Goal: Task Accomplishment & Management: Use online tool/utility

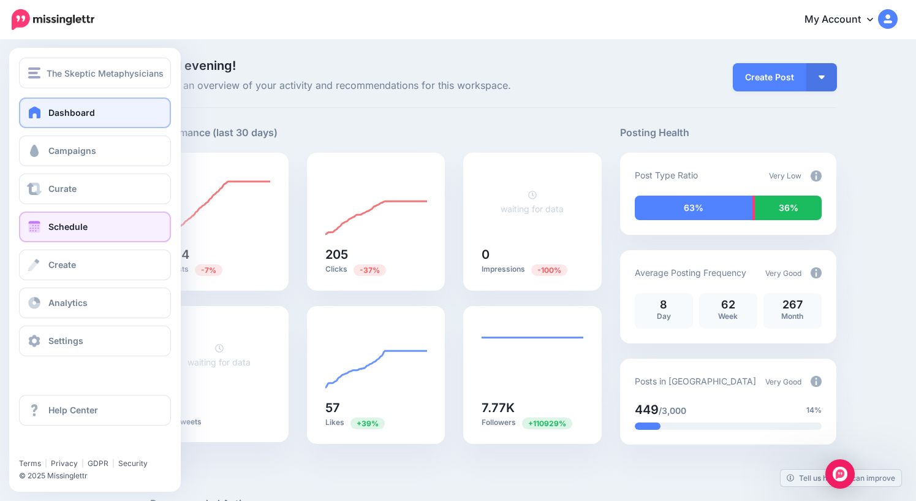
click at [67, 229] on span "Schedule" at bounding box center [67, 226] width 39 height 10
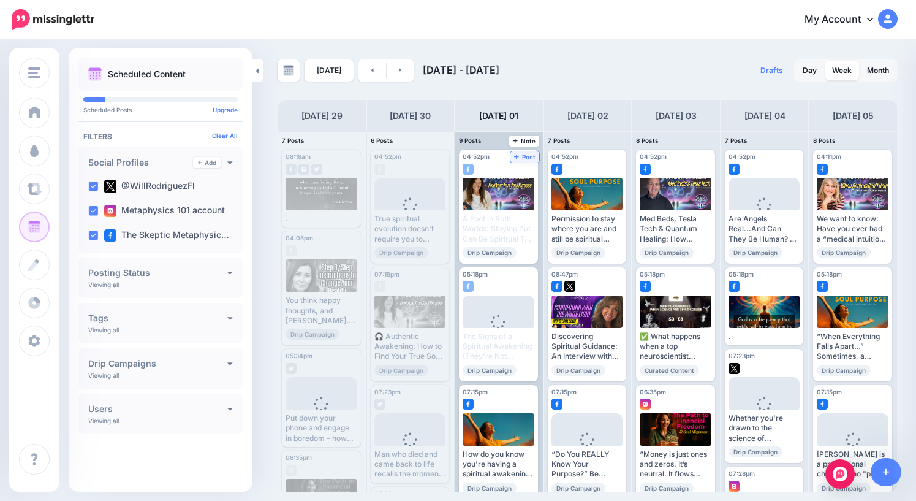
click at [529, 155] on span "Post" at bounding box center [524, 157] width 21 height 6
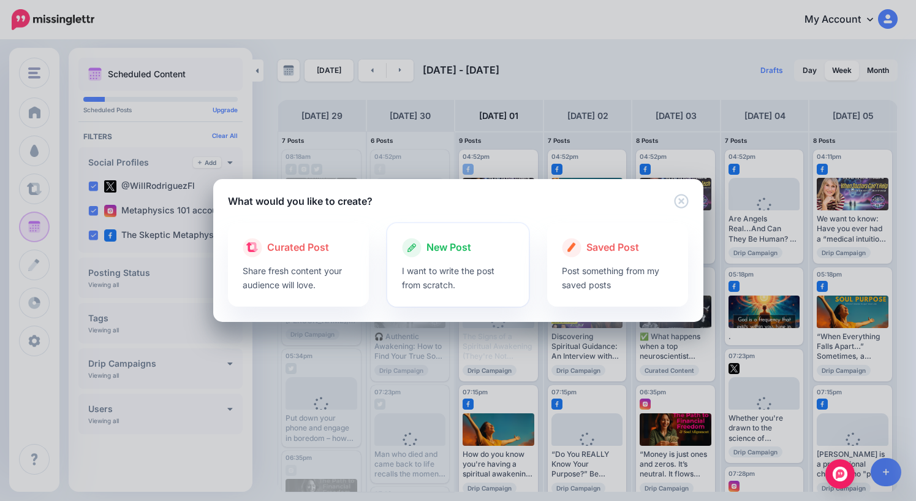
click at [442, 245] on span "New Post" at bounding box center [448, 248] width 45 height 16
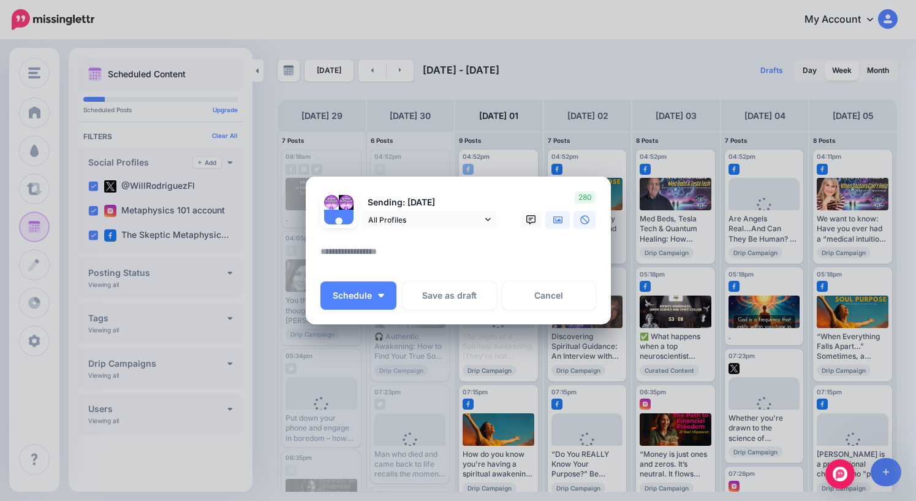
click at [559, 224] on icon at bounding box center [558, 220] width 10 height 10
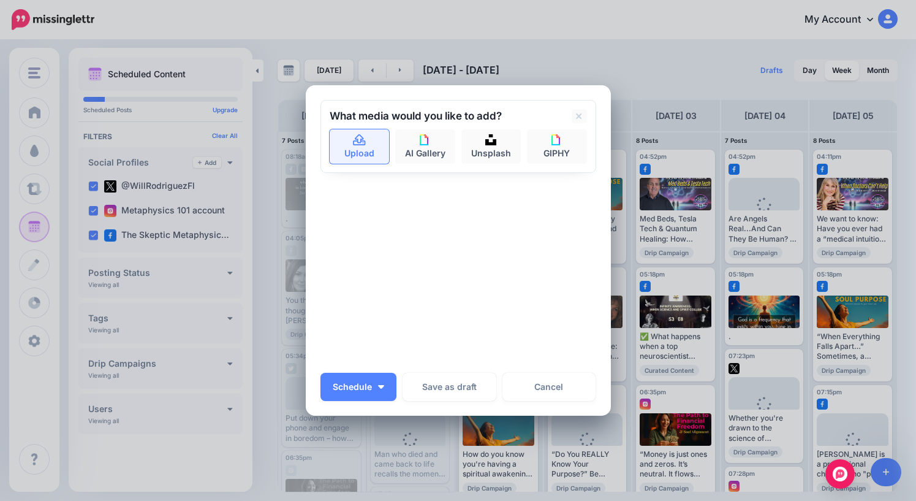
click at [355, 147] on link "Upload" at bounding box center [360, 146] width 60 height 34
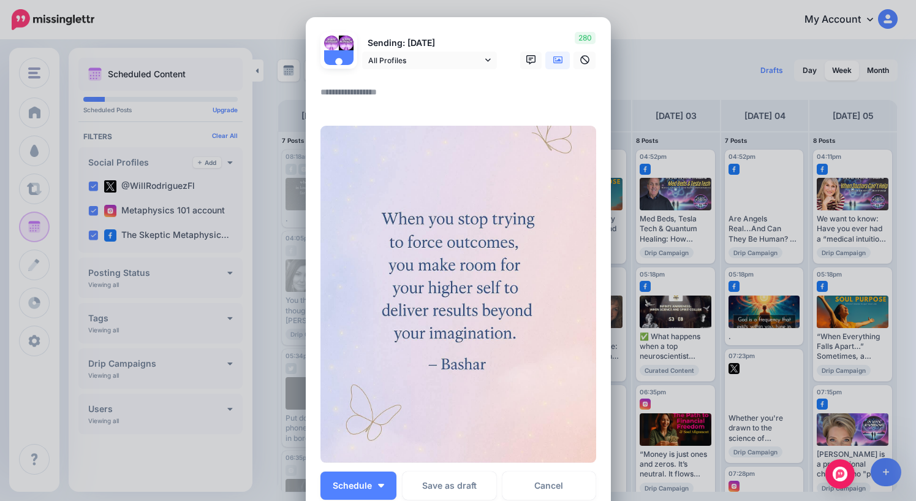
click at [346, 95] on textarea at bounding box center [461, 97] width 282 height 24
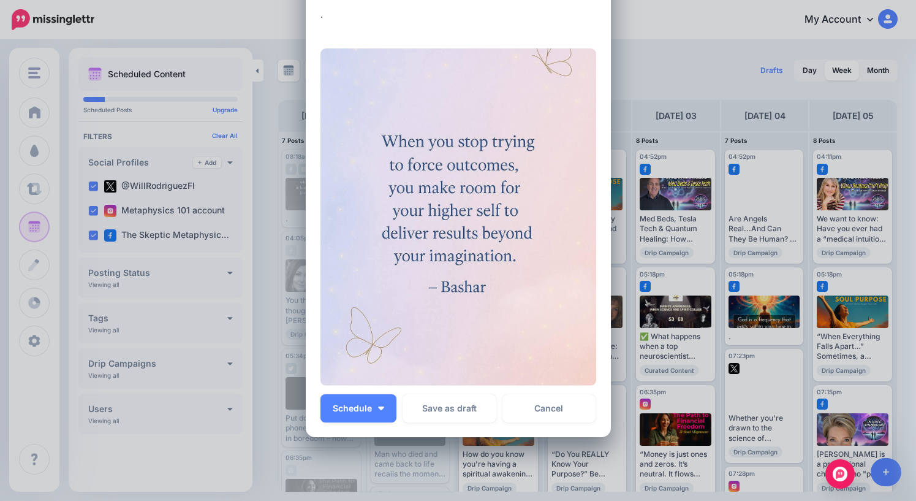
scroll to position [146, 0]
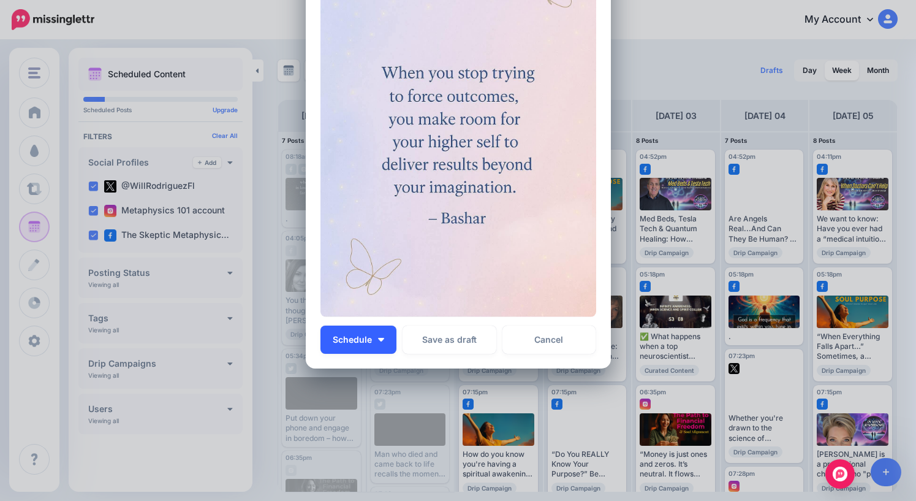
type textarea "*"
click at [376, 340] on button "Schedule" at bounding box center [358, 339] width 76 height 28
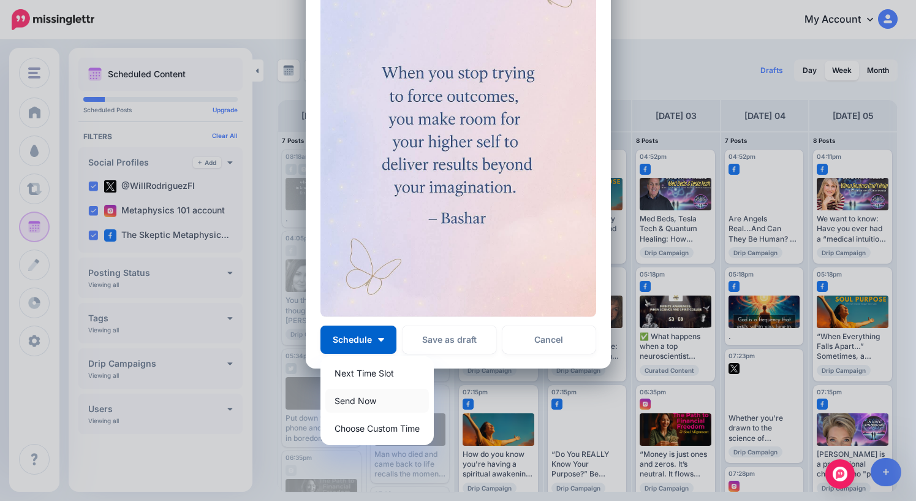
click at [364, 397] on link "Send Now" at bounding box center [377, 400] width 104 height 24
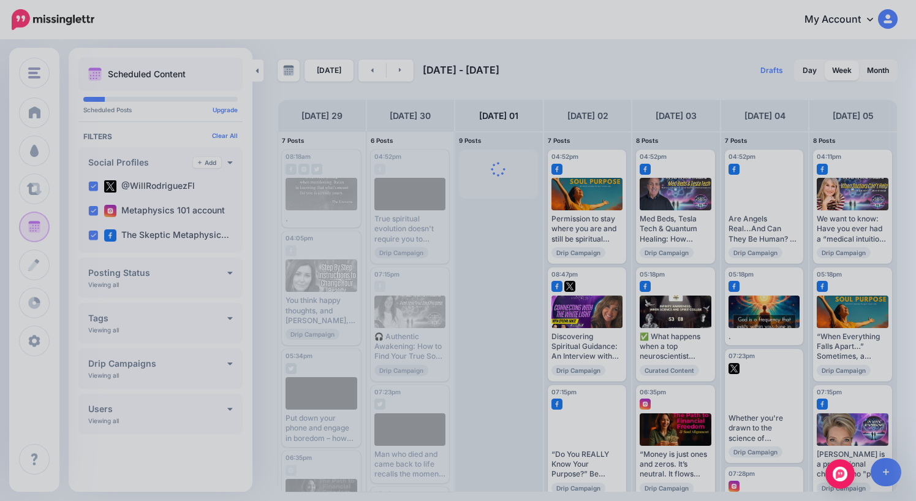
scroll to position [0, 0]
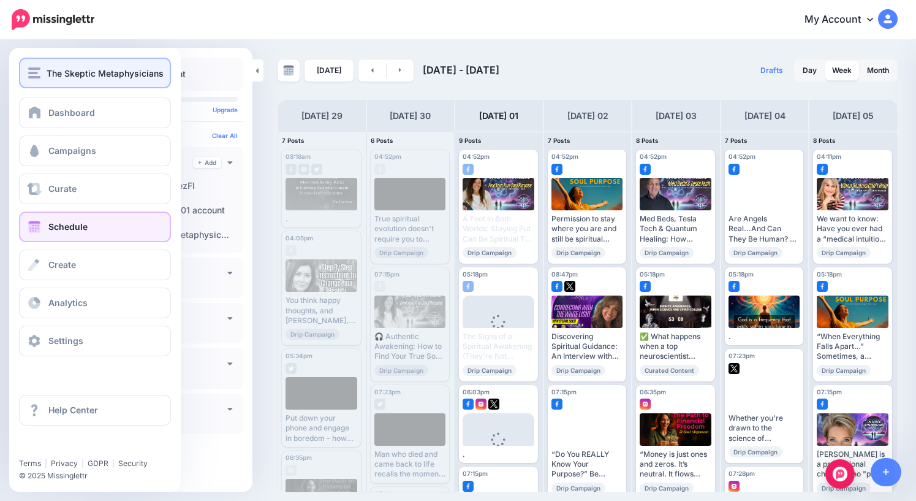
click at [43, 78] on div "The Skeptic Metaphysicians" at bounding box center [95, 73] width 134 height 14
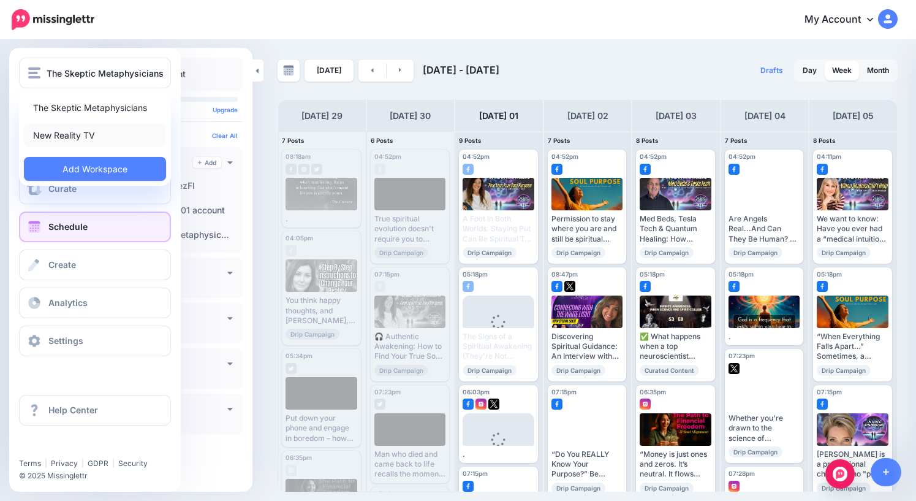
click at [62, 138] on link "New Reality TV" at bounding box center [95, 135] width 142 height 24
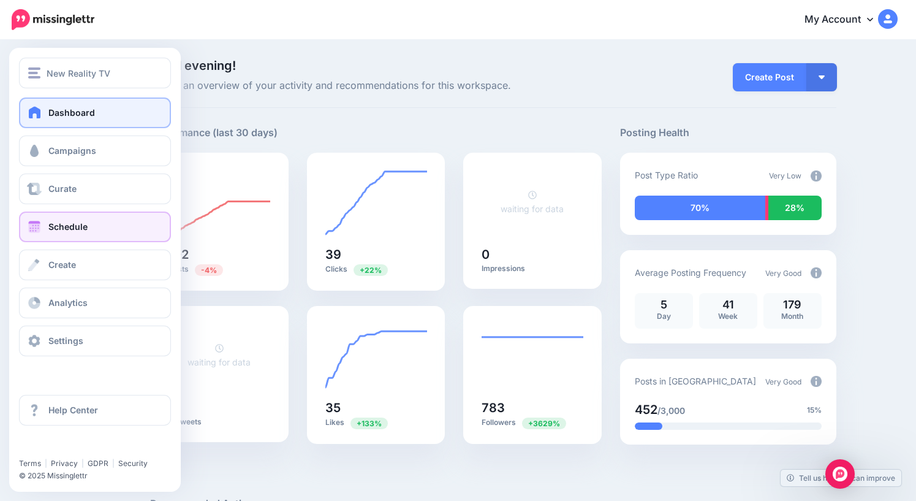
click at [46, 229] on link "Schedule" at bounding box center [95, 226] width 152 height 31
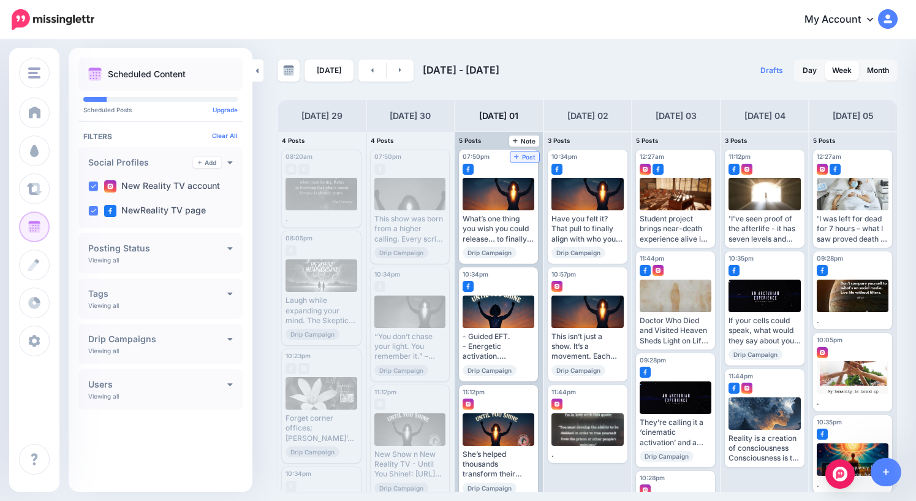
click at [523, 156] on span "Post" at bounding box center [524, 157] width 21 height 6
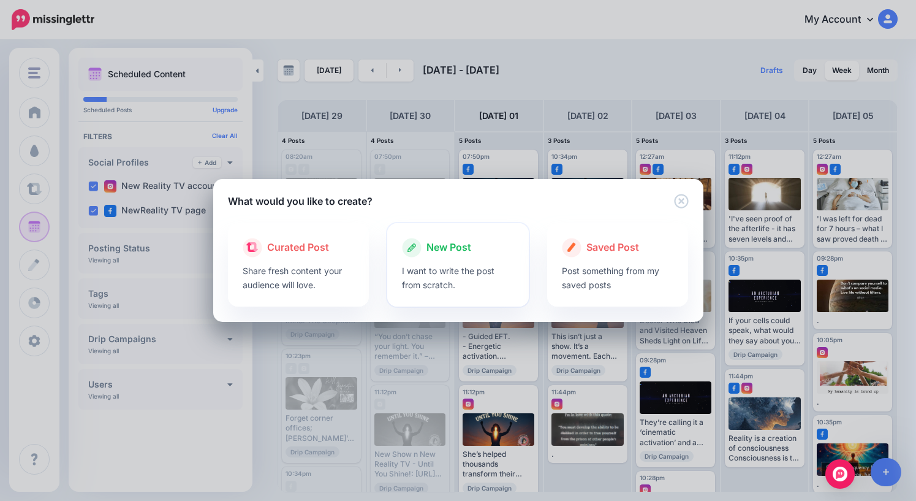
click at [447, 246] on span "New Post" at bounding box center [448, 248] width 45 height 16
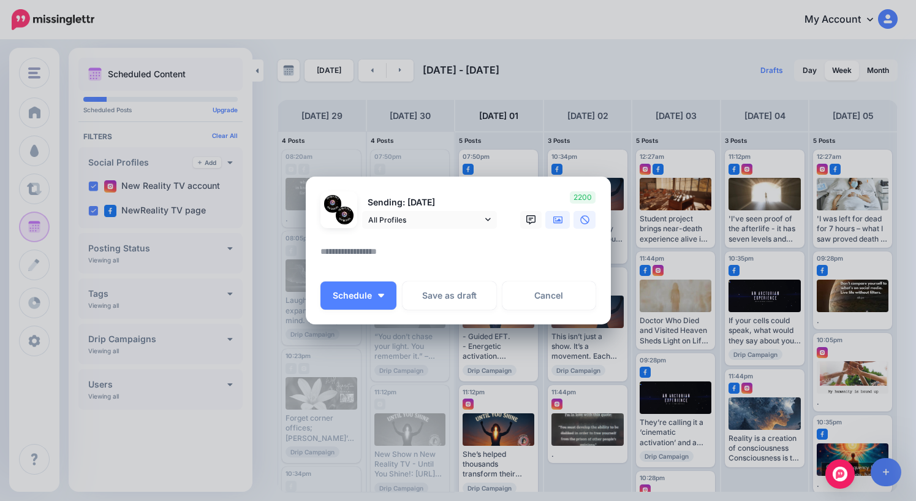
click at [560, 216] on icon at bounding box center [558, 219] width 10 height 7
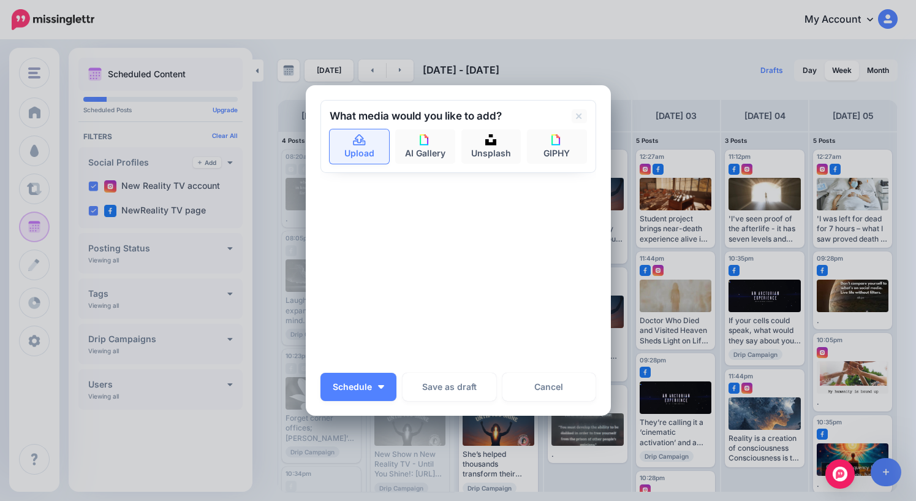
click at [361, 146] on link "Upload" at bounding box center [360, 146] width 60 height 34
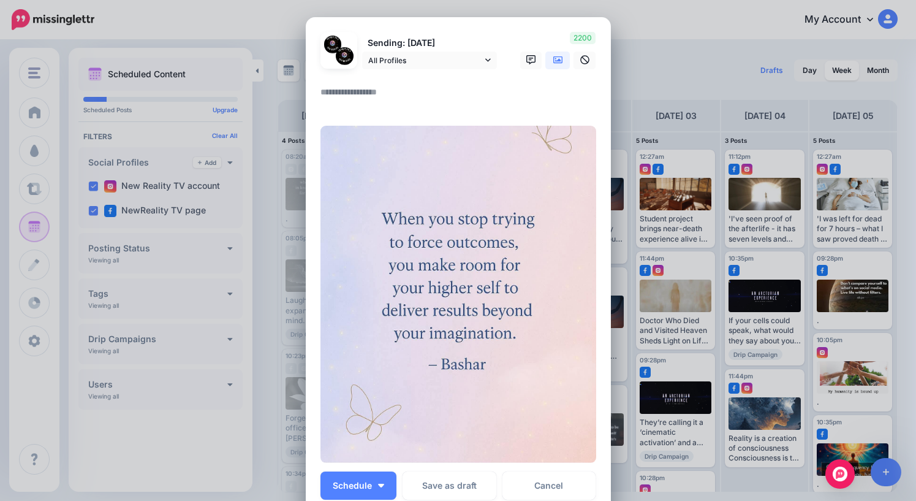
click at [370, 97] on textarea at bounding box center [461, 97] width 282 height 24
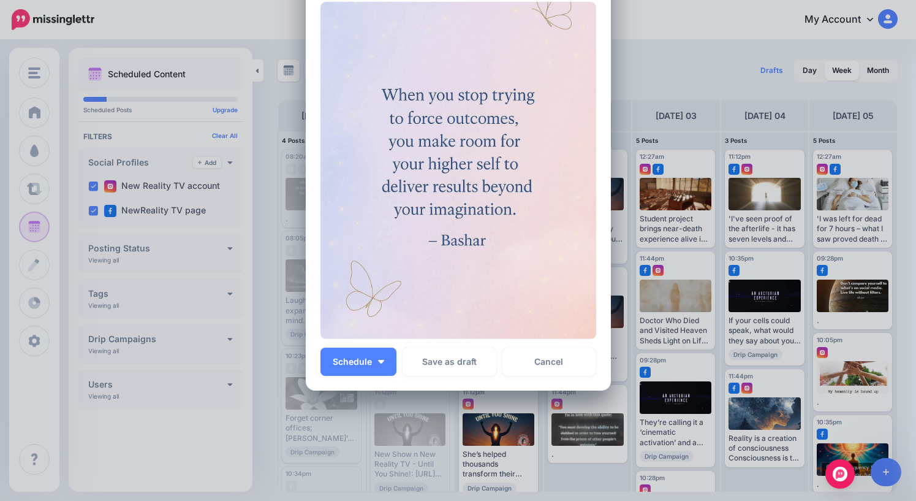
scroll to position [146, 0]
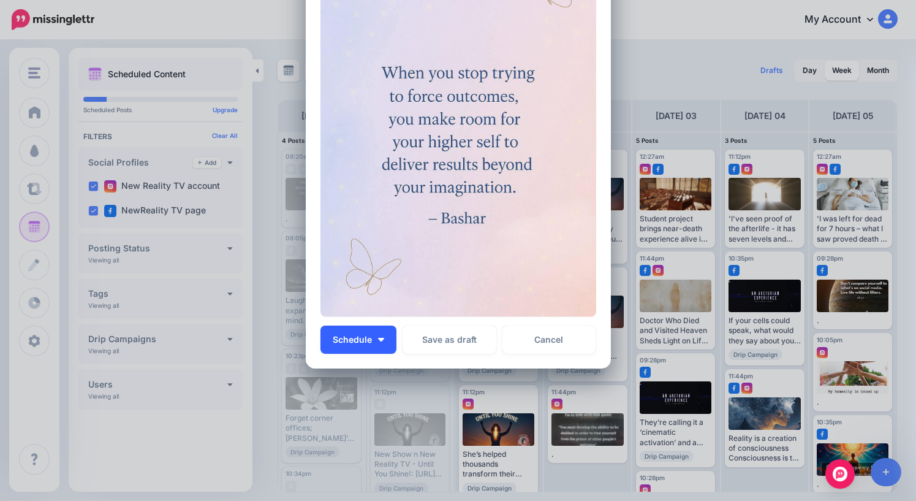
type textarea "*"
click at [365, 341] on span "Schedule" at bounding box center [352, 339] width 39 height 9
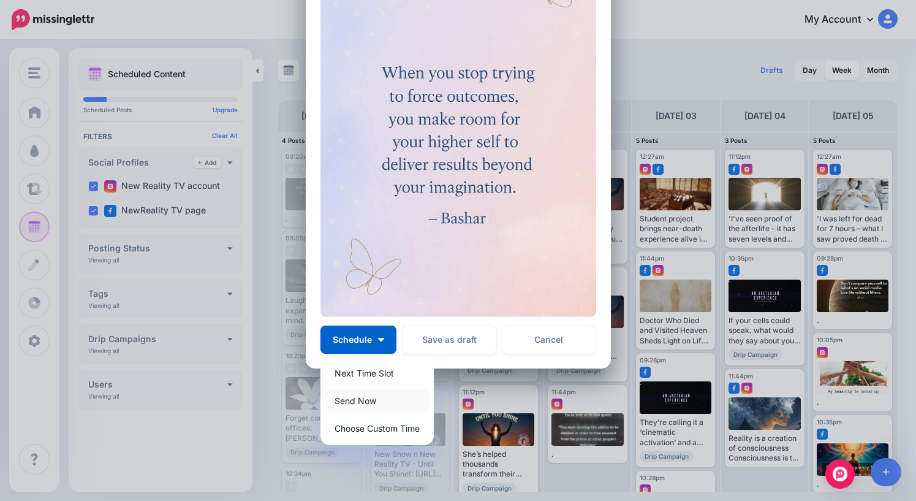
click at [356, 401] on link "Send Now" at bounding box center [377, 400] width 104 height 24
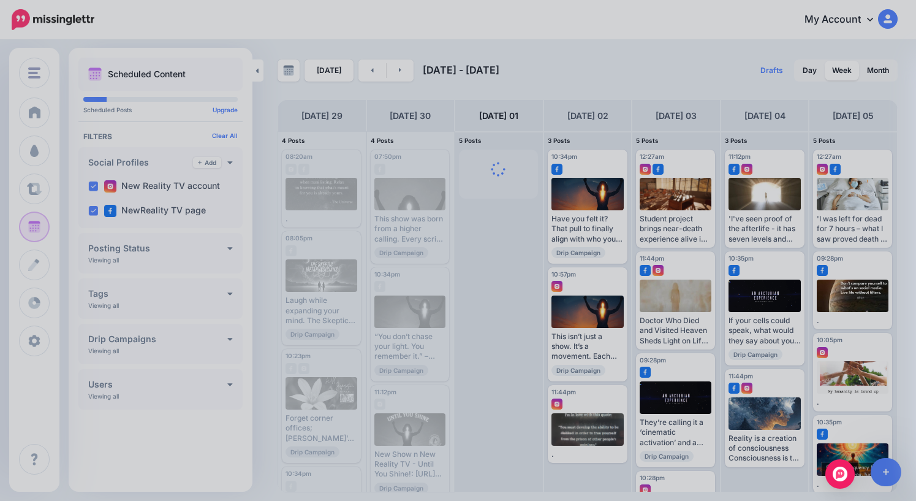
scroll to position [0, 0]
